Goal: Transaction & Acquisition: Purchase product/service

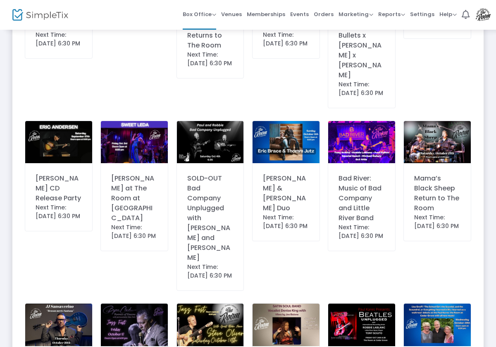
scroll to position [366, 0]
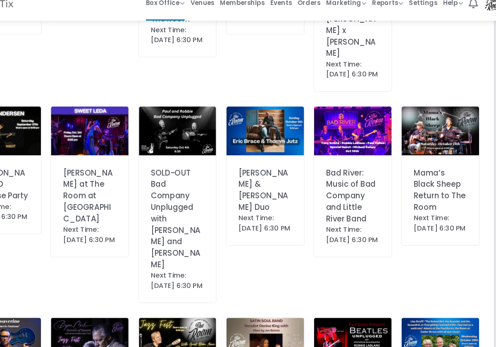
click at [328, 104] on img at bounding box center [361, 125] width 67 height 42
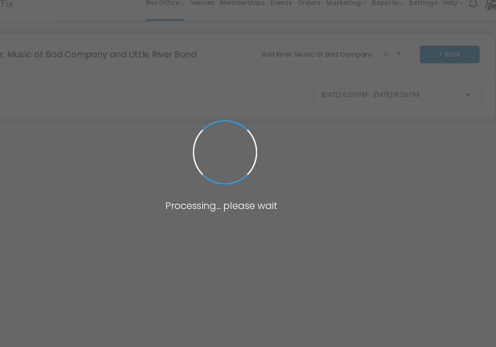
scroll to position [0, 0]
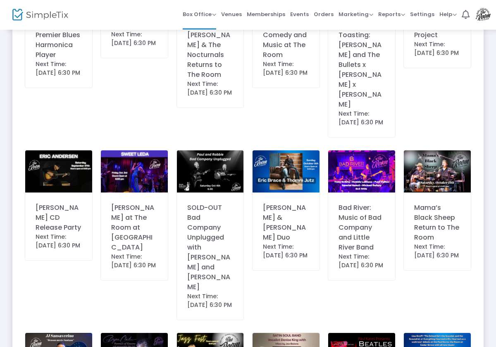
scroll to position [320, 0]
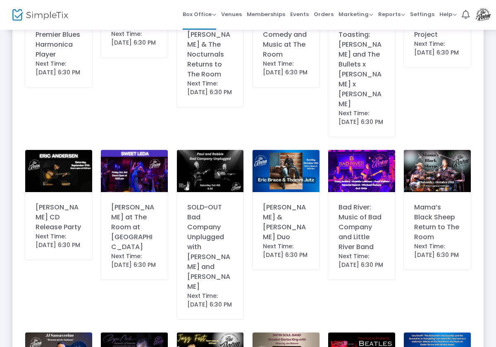
click at [373, 156] on img at bounding box center [361, 171] width 67 height 42
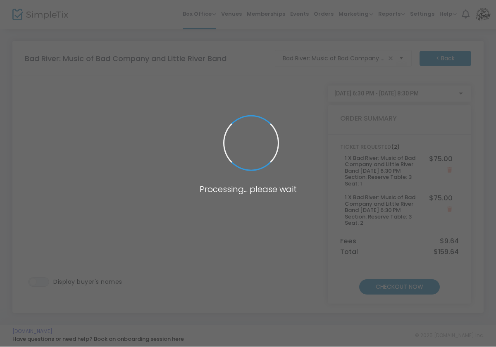
scroll to position [0, 0]
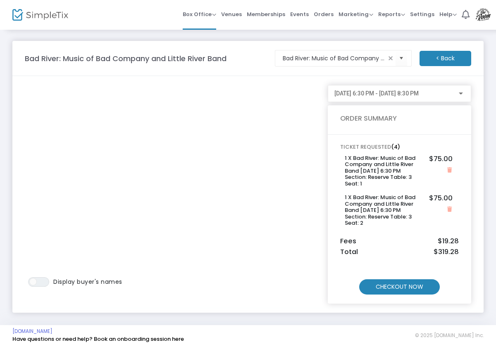
click at [408, 285] on m-button "CHECKOUT NOW" at bounding box center [399, 286] width 81 height 15
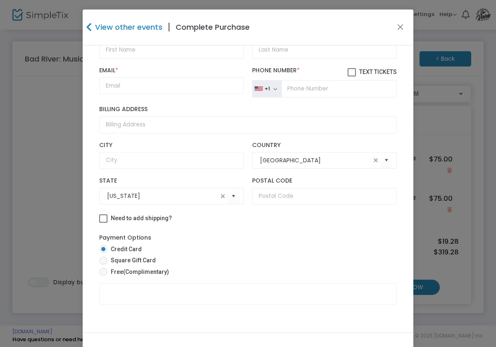
scroll to position [258, 0]
click at [105, 271] on span at bounding box center [103, 272] width 8 height 8
click at [103, 276] on input "Free (Complimentary)" at bounding box center [103, 276] width 0 height 0
radio input "true"
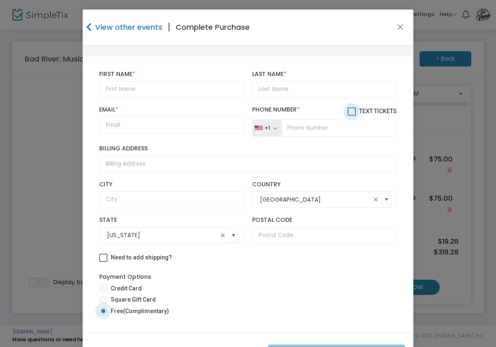
click at [352, 107] on span at bounding box center [351, 111] width 8 height 8
click at [351, 116] on input "Text Tickets" at bounding box center [351, 116] width 0 height 0
checkbox input "true"
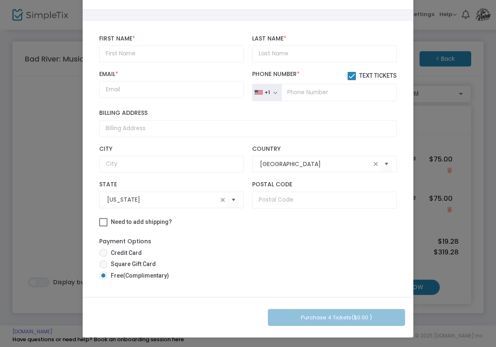
scroll to position [36, 0]
click at [339, 319] on div "Purchase 4 Tickets ($0.00 )" at bounding box center [248, 317] width 330 height 41
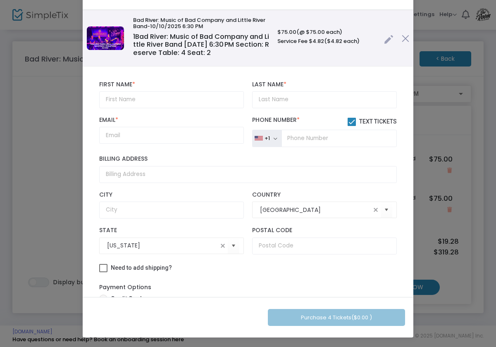
scroll to position [171, 0]
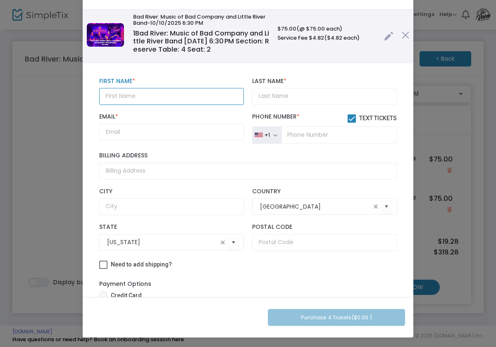
click at [138, 92] on input "text" at bounding box center [171, 96] width 145 height 17
type input "Fran"
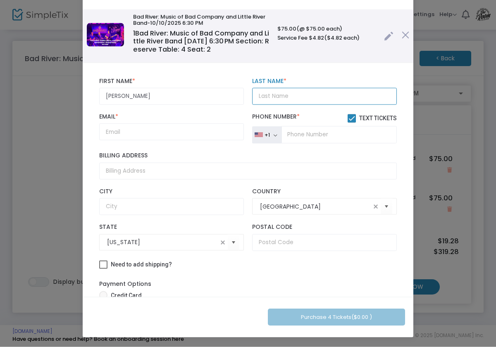
click at [282, 96] on input "Last Name *" at bounding box center [324, 96] width 145 height 17
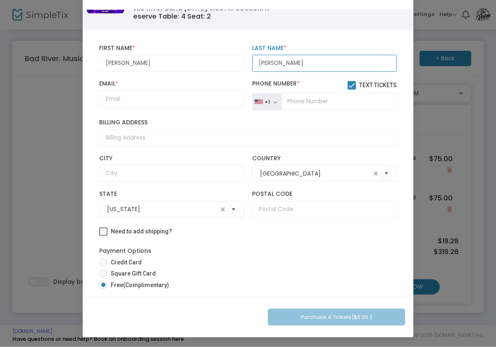
scroll to position [217, 0]
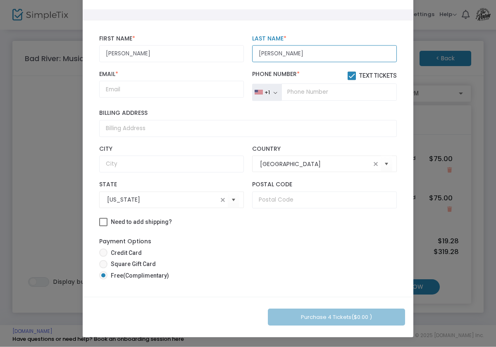
type input "Simione"
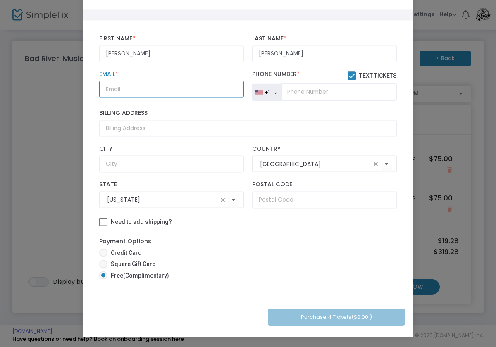
click at [138, 81] on input "Email *" at bounding box center [171, 89] width 145 height 17
type input "F"
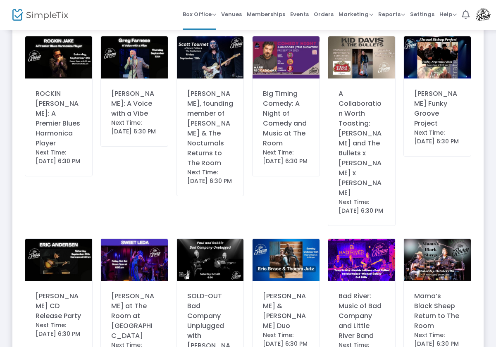
scroll to position [240, 0]
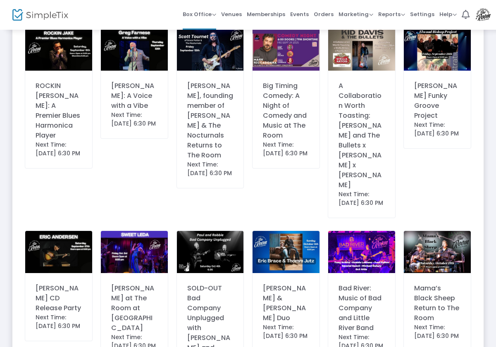
click at [362, 231] on img at bounding box center [361, 252] width 67 height 42
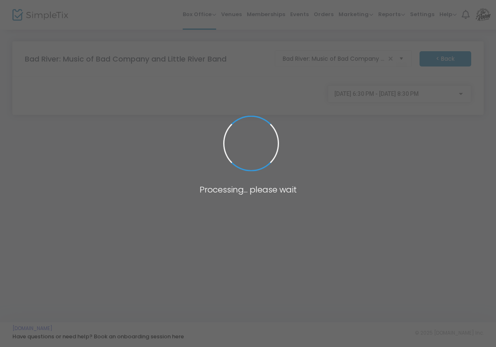
scroll to position [0, 0]
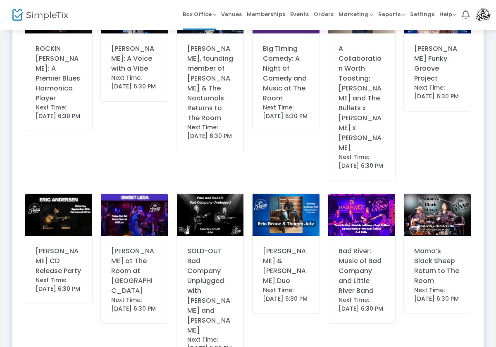
scroll to position [283, 0]
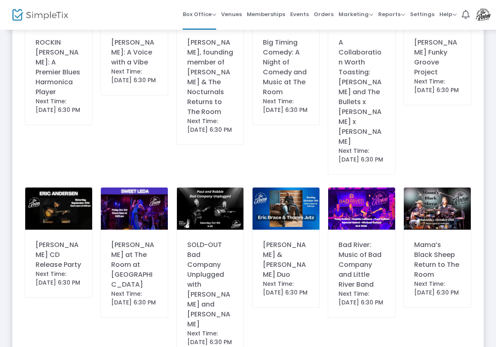
click at [365, 187] on img at bounding box center [361, 208] width 67 height 42
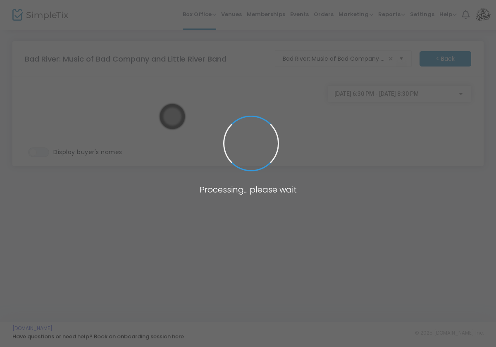
scroll to position [0, 0]
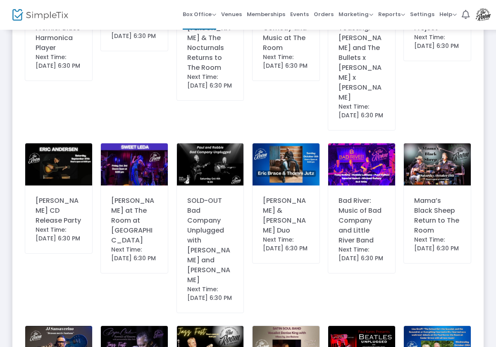
scroll to position [347, 0]
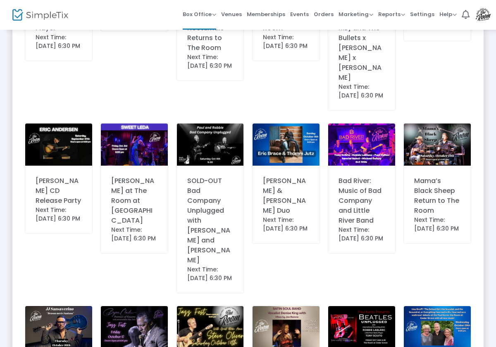
click at [366, 129] on img at bounding box center [361, 144] width 67 height 42
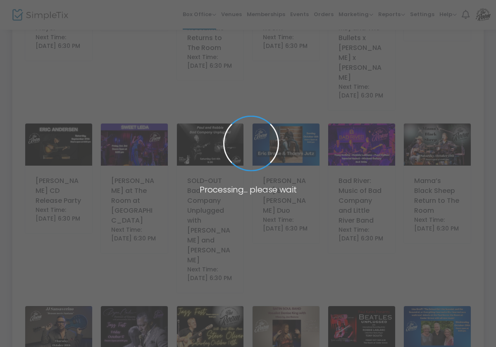
scroll to position [0, 0]
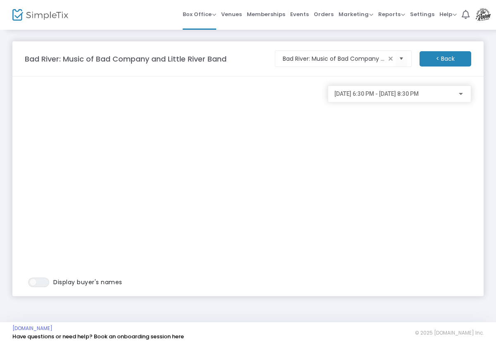
click at [461, 273] on div "[DATE] 6:30 PM - [DATE] 8:30 PM" at bounding box center [399, 186] width 152 height 202
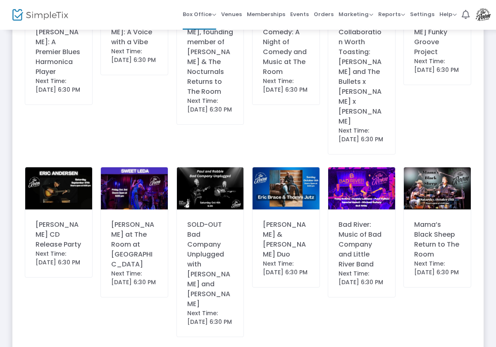
scroll to position [304, 0]
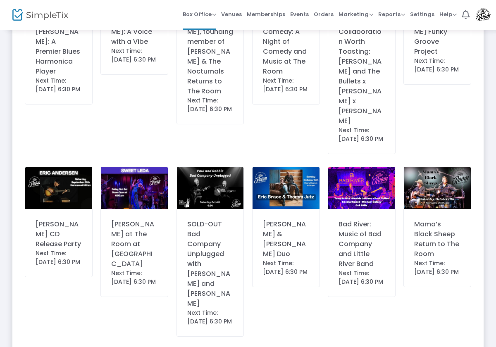
click at [368, 168] on img at bounding box center [361, 188] width 67 height 42
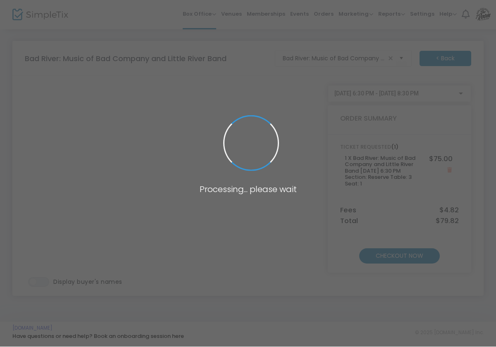
scroll to position [0, 0]
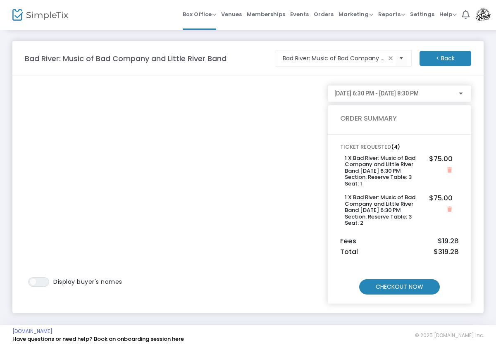
click at [406, 291] on m-button "CHECKOUT NOW" at bounding box center [399, 286] width 81 height 15
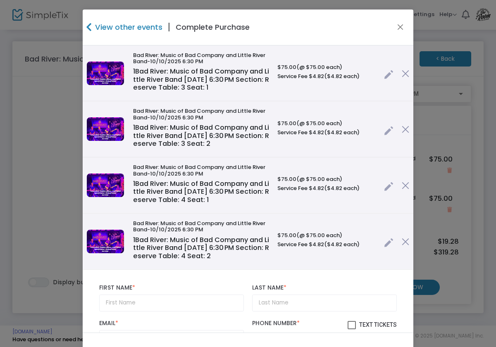
scroll to position [0, 0]
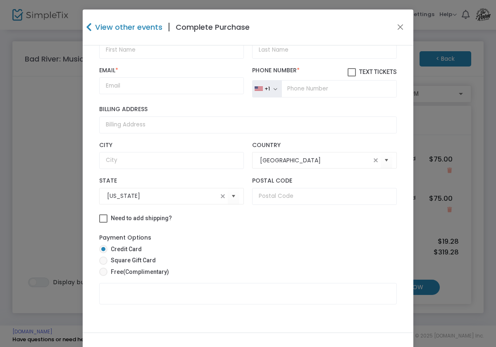
click at [105, 272] on span at bounding box center [103, 272] width 8 height 8
click at [103, 276] on input "Free (Complimentary)" at bounding box center [103, 276] width 0 height 0
radio input "true"
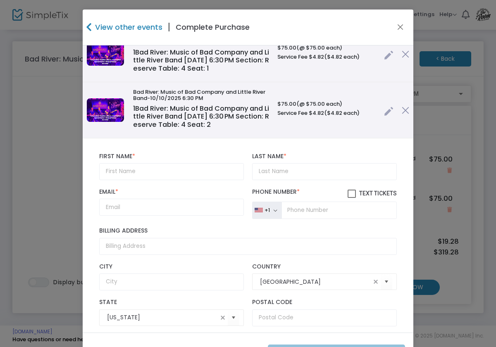
scroll to position [131, 0]
click at [139, 167] on input "text" at bounding box center [171, 172] width 145 height 17
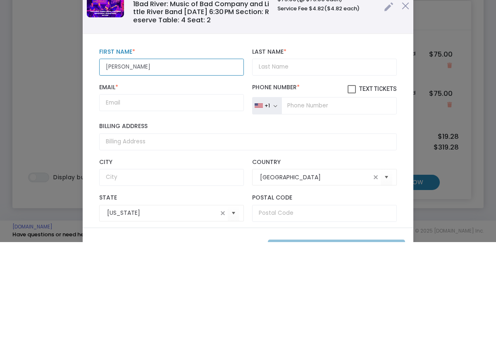
type input "Fran"
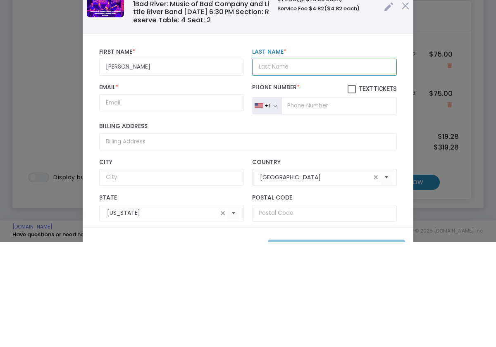
click at [285, 164] on input "Last Name *" at bounding box center [324, 172] width 145 height 17
type input "Simeone"
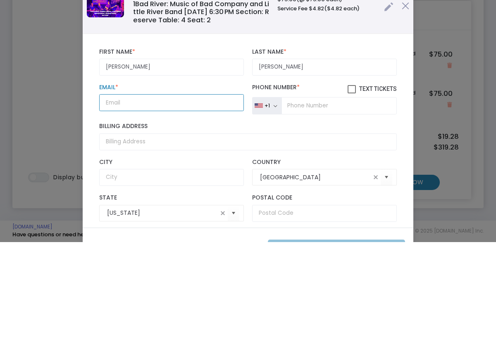
click at [143, 199] on input "Email *" at bounding box center [171, 207] width 145 height 17
type input "Jamesdrivette@gmail.com"
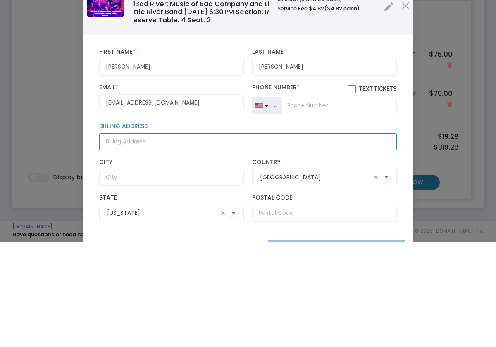
type input "Retired"
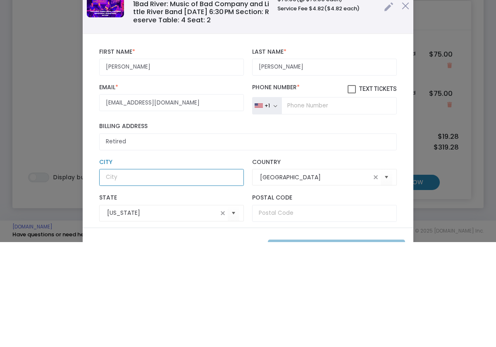
type input "Retired"
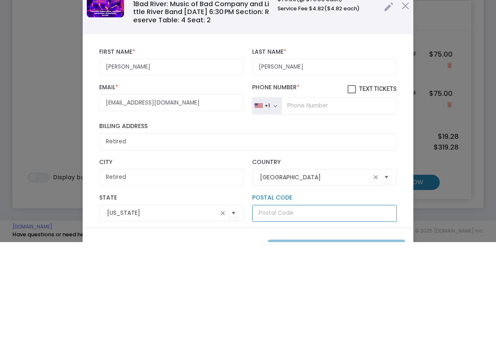
type input "19958"
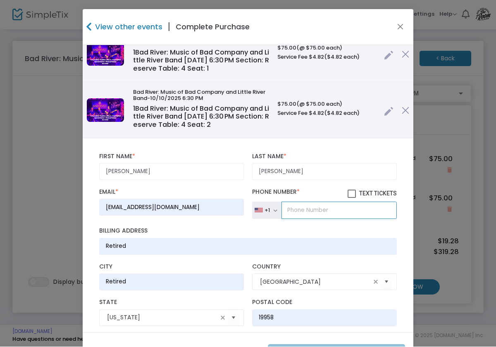
click at [313, 205] on input "tel" at bounding box center [338, 210] width 115 height 17
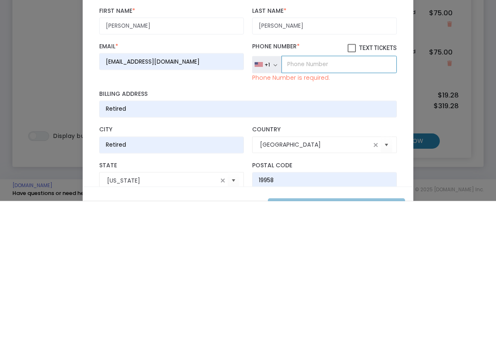
type input "(302) 864-7800"
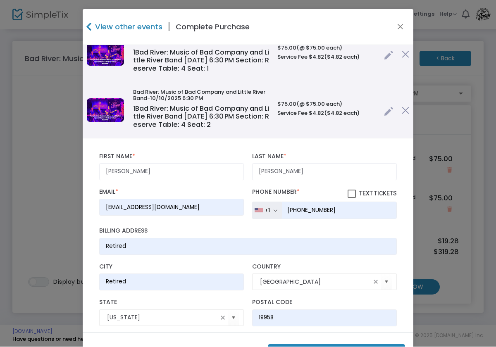
click at [352, 190] on span at bounding box center [351, 194] width 8 height 8
click at [351, 198] on input "Text Tickets" at bounding box center [351, 198] width 0 height 0
checkbox input "true"
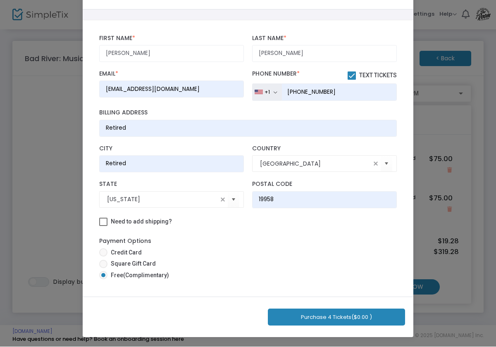
scroll to position [36, 0]
click at [340, 317] on button "Purchase 4 Tickets ($0.00 )" at bounding box center [336, 317] width 137 height 17
